Goal: Information Seeking & Learning: Learn about a topic

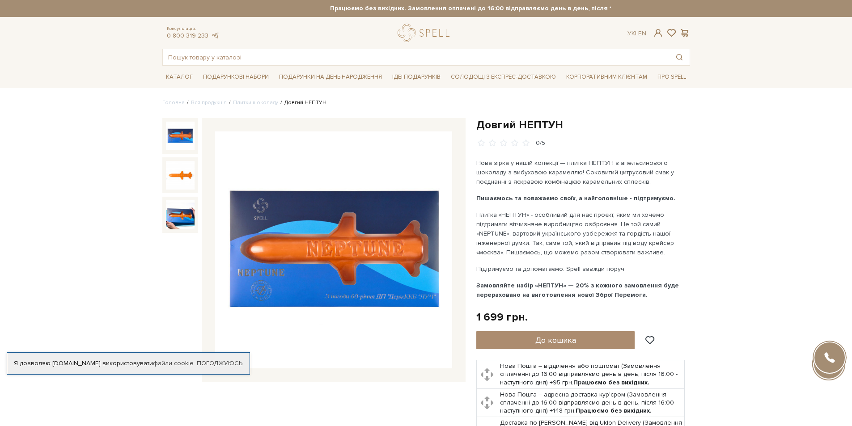
click at [303, 207] on img at bounding box center [333, 249] width 237 height 237
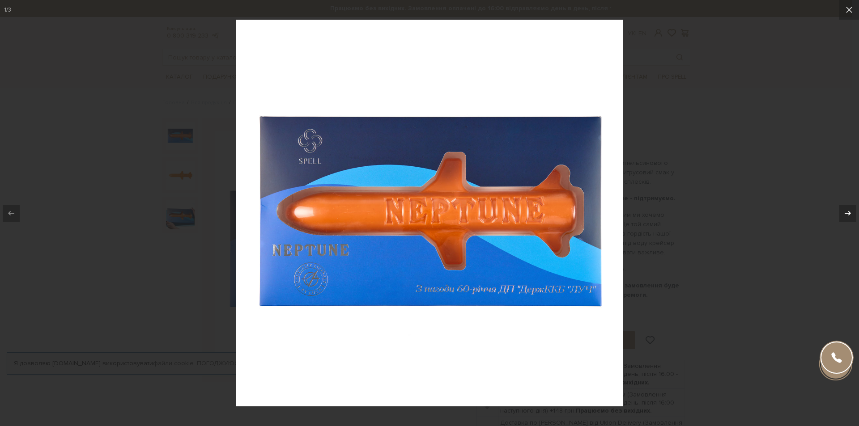
click at [851, 216] on button at bounding box center [842, 213] width 31 height 45
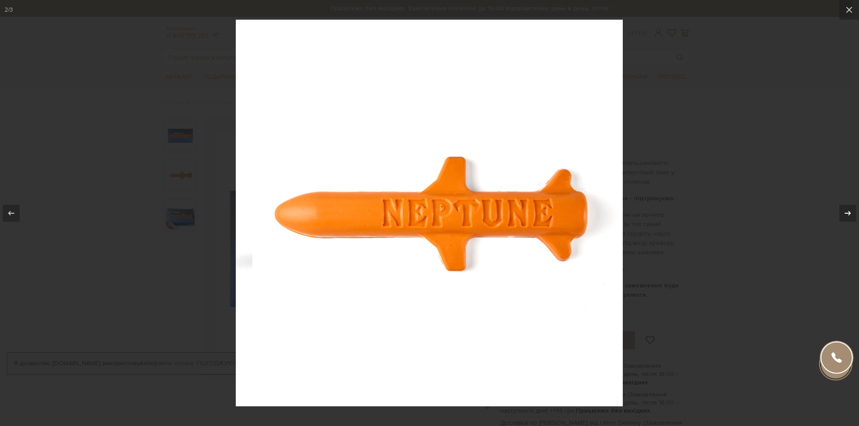
click at [851, 216] on button at bounding box center [842, 213] width 31 height 45
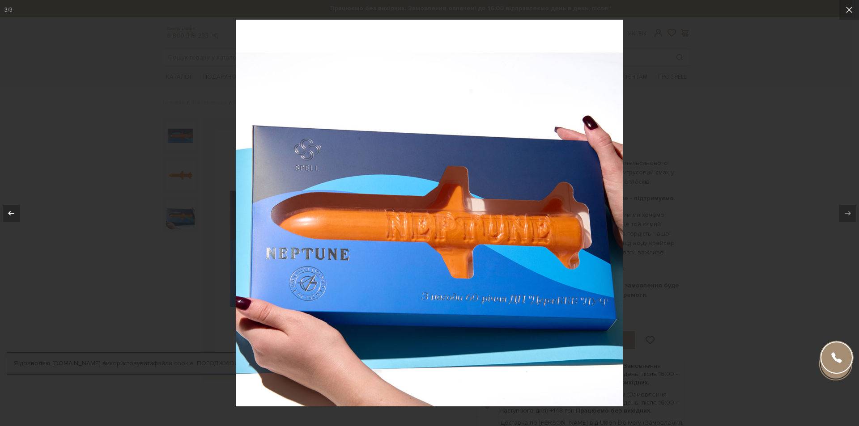
click at [15, 211] on icon at bounding box center [11, 213] width 11 height 11
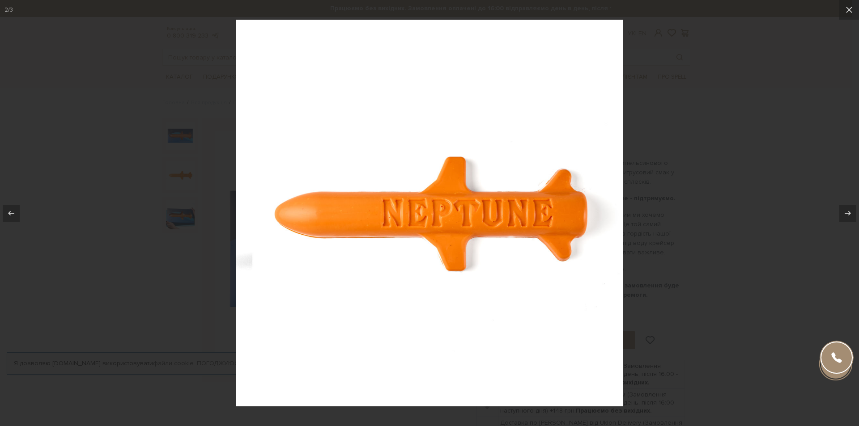
click at [710, 188] on div at bounding box center [429, 213] width 859 height 426
